Goal: Task Accomplishment & Management: Complete application form

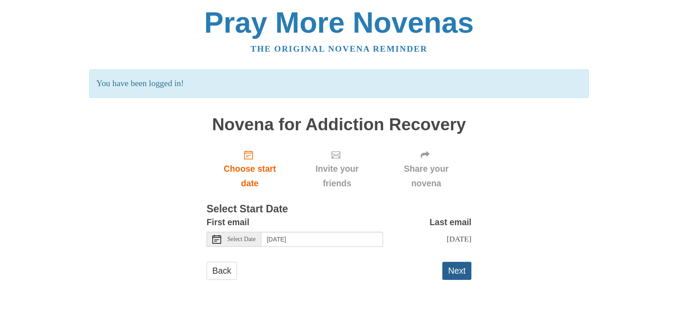
click at [457, 269] on button "Next" at bounding box center [456, 271] width 29 height 18
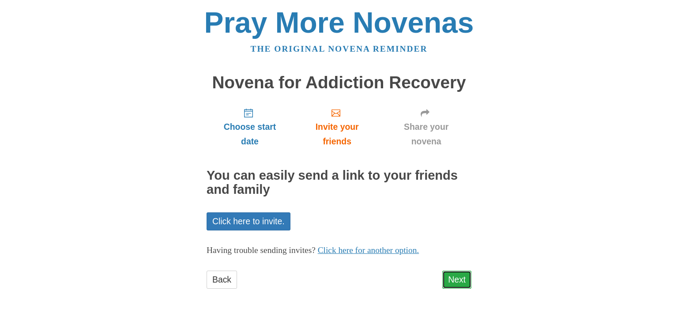
click at [461, 280] on link "Next" at bounding box center [456, 280] width 29 height 18
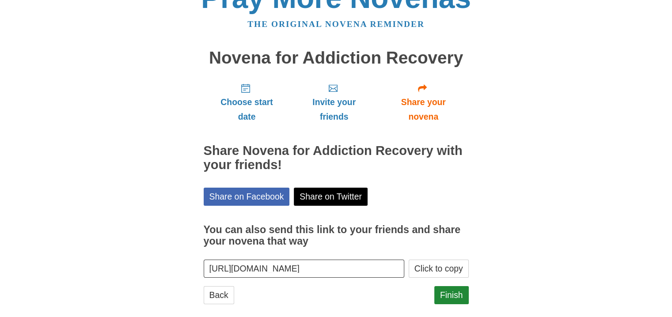
scroll to position [37, 0]
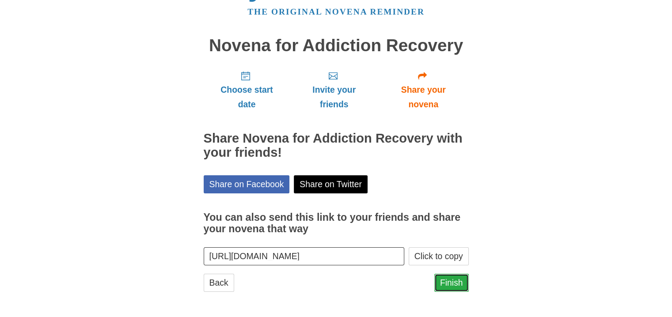
click at [447, 281] on link "Finish" at bounding box center [451, 283] width 34 height 18
